Goal: Information Seeking & Learning: Learn about a topic

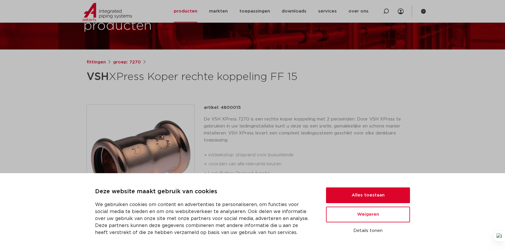
scroll to position [53, 0]
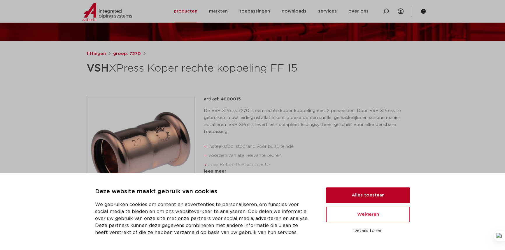
click at [350, 196] on button "Alles toestaan" at bounding box center [368, 196] width 84 height 16
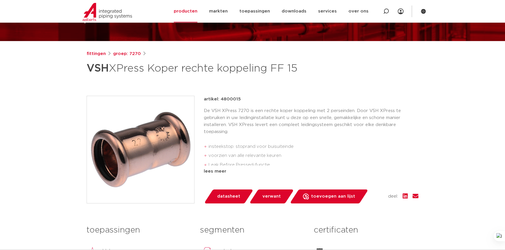
scroll to position [79, 0]
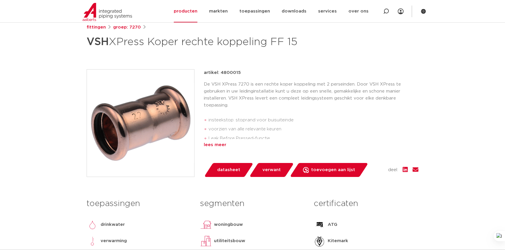
click at [232, 149] on div "lees meer" at bounding box center [311, 145] width 215 height 7
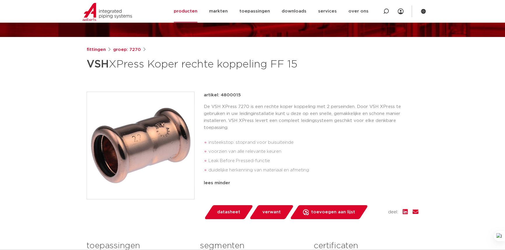
scroll to position [53, 0]
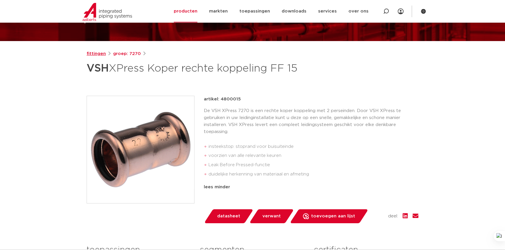
click at [91, 52] on link "fittingen" at bounding box center [96, 53] width 19 height 7
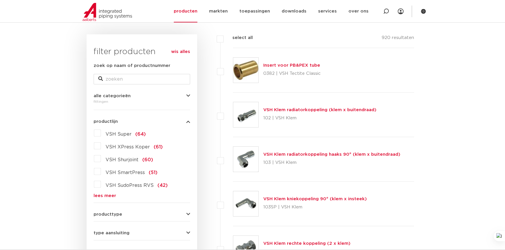
scroll to position [79, 0]
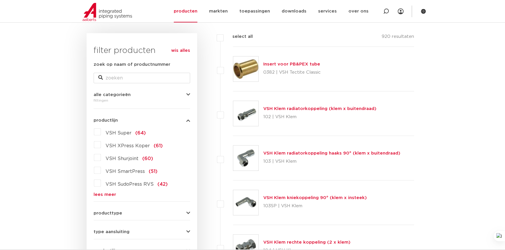
click at [101, 150] on label "VSH XPress Koper (61)" at bounding box center [132, 144] width 62 height 9
click at [0, 0] on input "VSH XPress Koper (61)" at bounding box center [0, 0] width 0 height 0
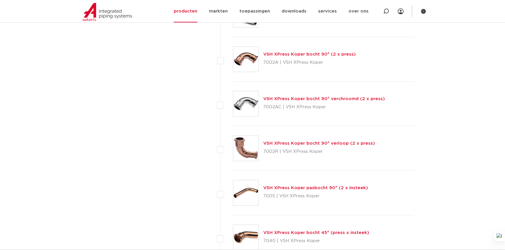
scroll to position [1166, 0]
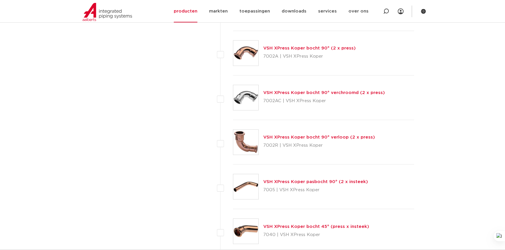
click at [325, 50] on link "VSH XPress Koper bocht 90° (2 x press)" at bounding box center [309, 48] width 92 height 4
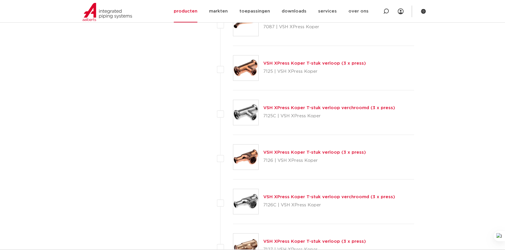
scroll to position [1696, 0]
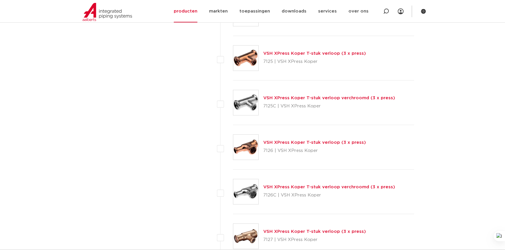
click at [319, 56] on link "VSH XPress Koper T-stuk verloop (3 x press)" at bounding box center [314, 53] width 103 height 4
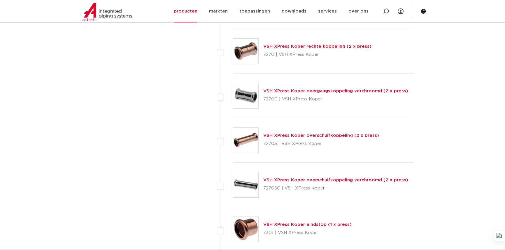
scroll to position [2373, 0]
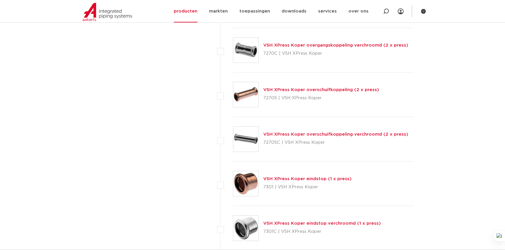
click at [304, 3] on link "VSH XPress Koper rechte koppeling (2 x press)" at bounding box center [317, 1] width 108 height 4
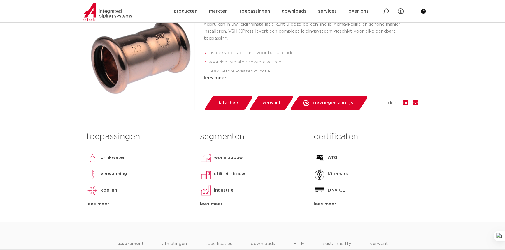
scroll to position [159, 0]
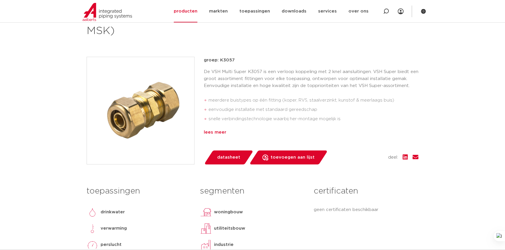
click at [226, 136] on div "lees meer" at bounding box center [311, 132] width 215 height 7
